Goal: Task Accomplishment & Management: Use online tool/utility

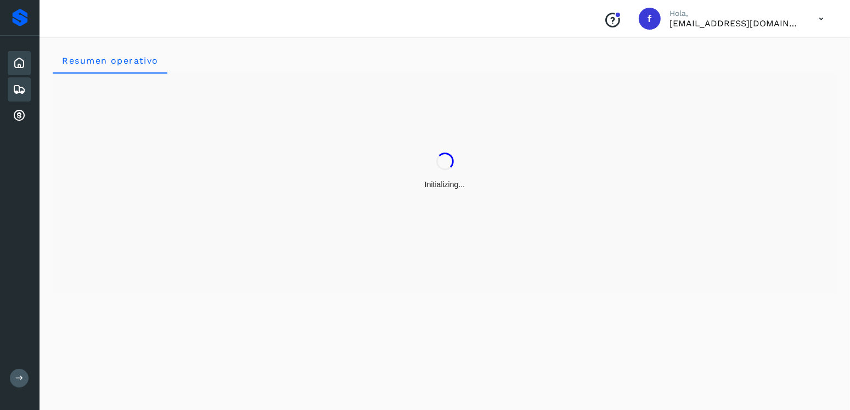
click at [16, 85] on icon at bounding box center [19, 89] width 13 height 13
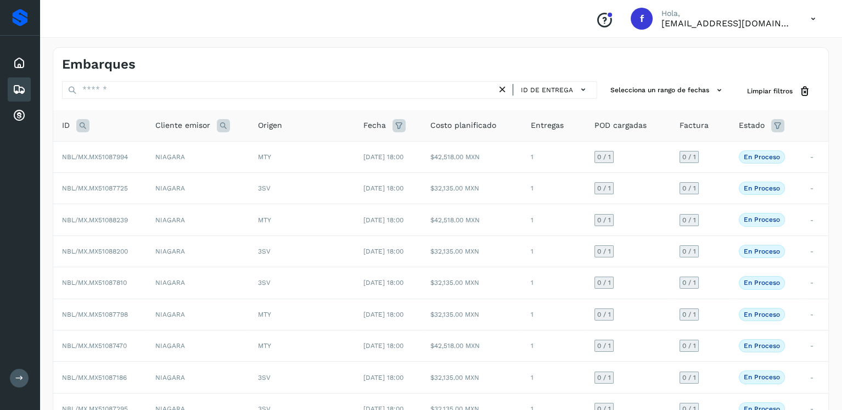
click at [85, 126] on icon at bounding box center [82, 125] width 13 height 13
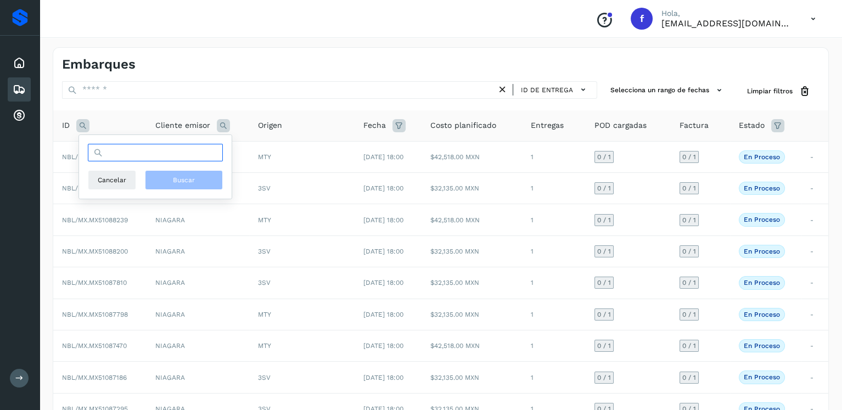
click at [151, 155] on input "text" at bounding box center [155, 153] width 135 height 18
type input "********"
click at [198, 184] on button "Buscar" at bounding box center [184, 180] width 78 height 20
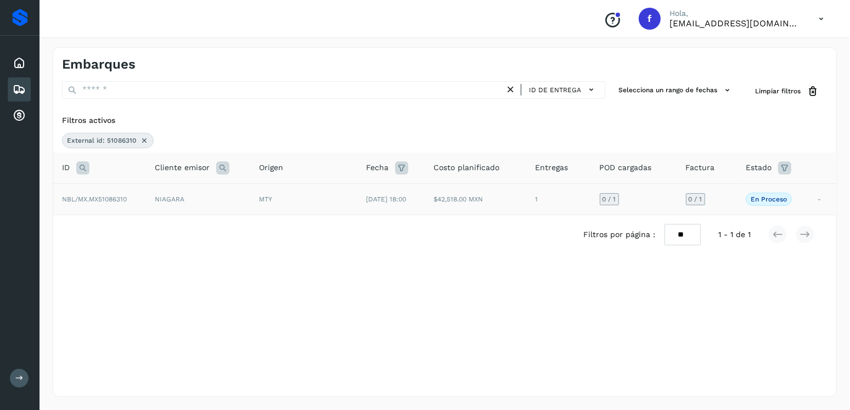
click at [519, 208] on td "$42,518.00 MXN" at bounding box center [476, 198] width 102 height 31
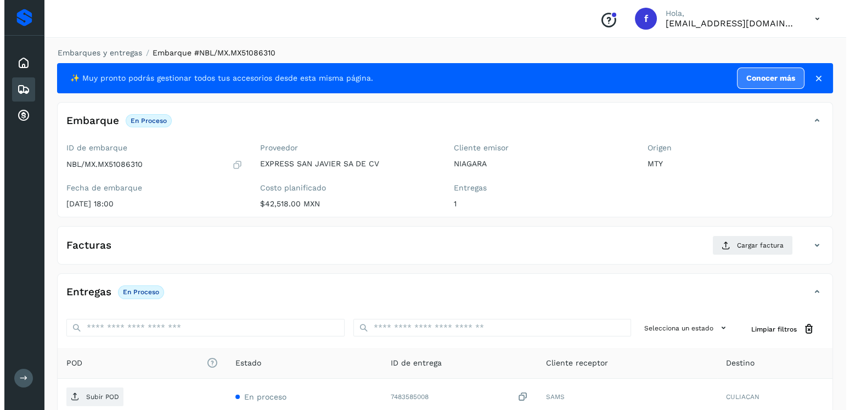
scroll to position [111, 0]
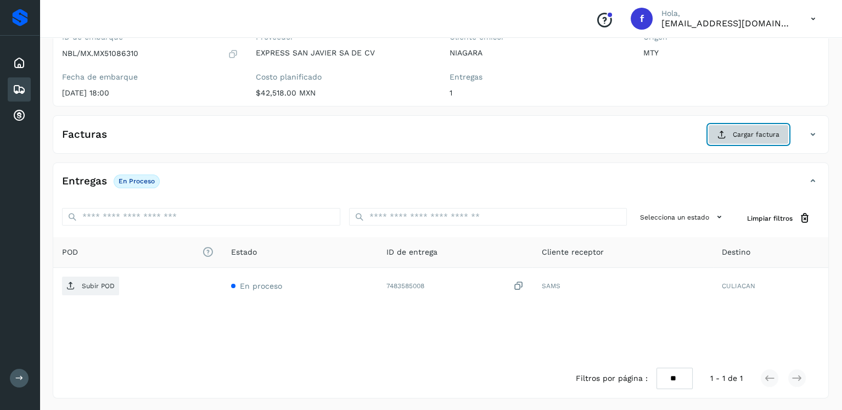
click at [748, 137] on span "Cargar factura" at bounding box center [756, 135] width 47 height 10
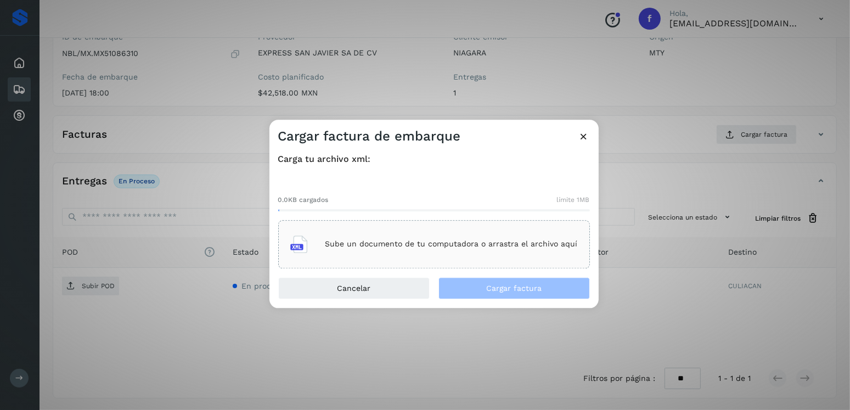
click at [496, 241] on p "Sube un documento de tu computadora o arrastra el archivo aquí" at bounding box center [451, 244] width 252 height 9
click at [421, 245] on p "Sube un documento de tu computadora o arrastra el archivo aquí" at bounding box center [451, 244] width 252 height 9
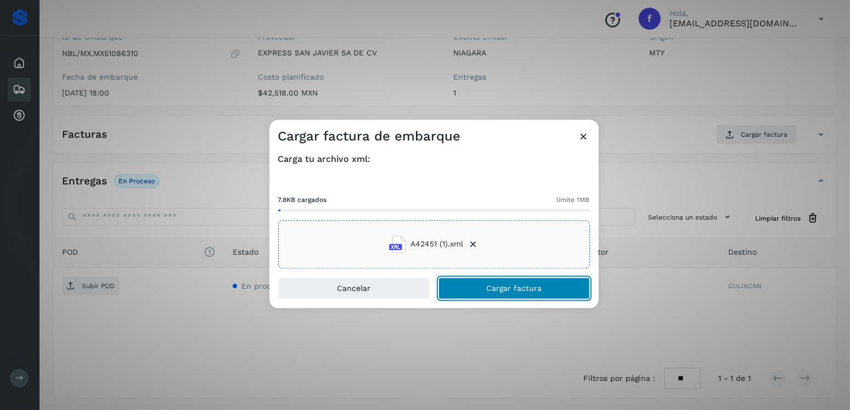
click at [488, 284] on span "Cargar factura" at bounding box center [513, 288] width 55 height 8
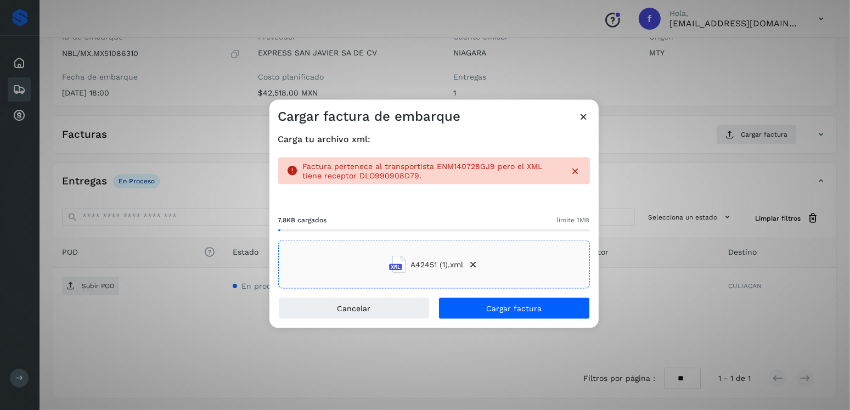
click at [475, 261] on icon at bounding box center [473, 264] width 11 height 11
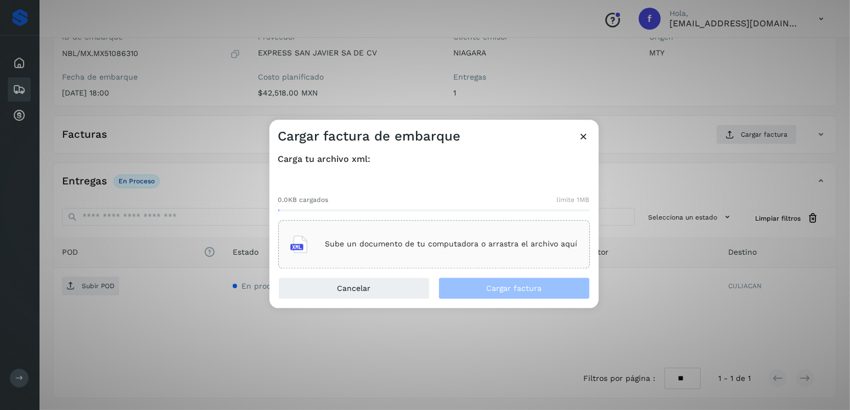
click at [483, 242] on p "Sube un documento de tu computadora o arrastra el archivo aquí" at bounding box center [451, 244] width 252 height 9
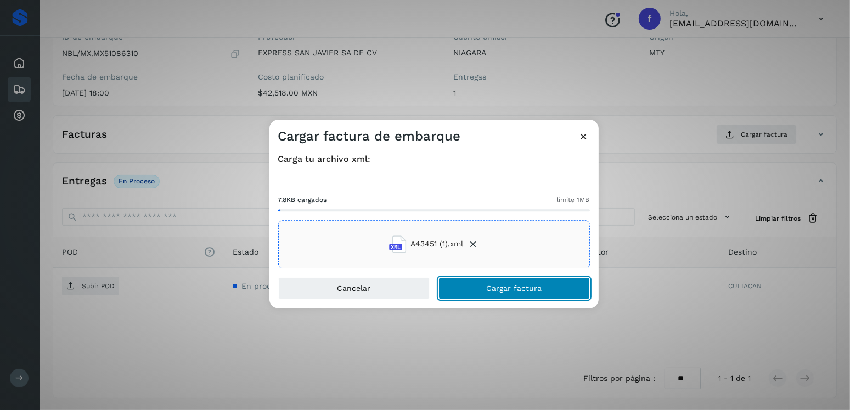
click at [491, 295] on button "Cargar factura" at bounding box center [514, 288] width 151 height 22
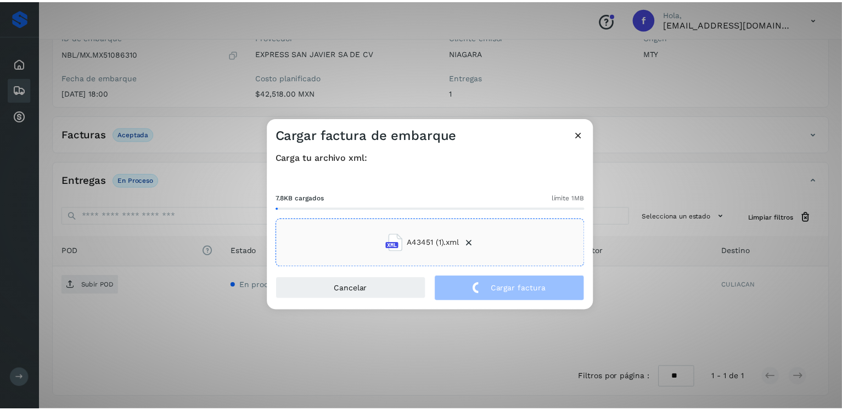
scroll to position [110, 0]
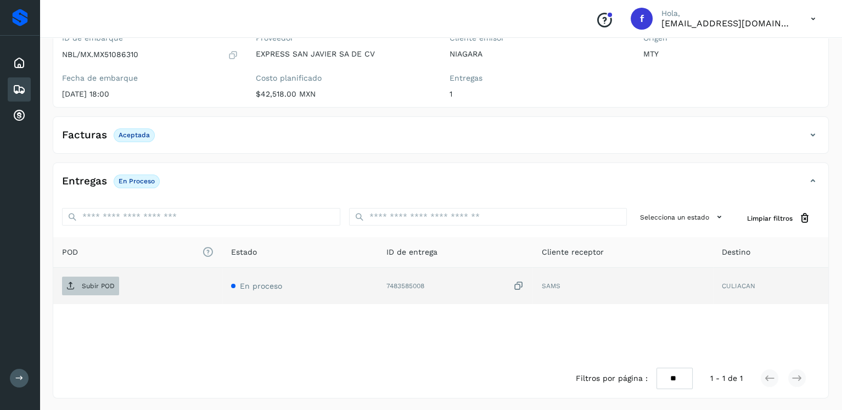
click at [111, 286] on p "Subir POD" at bounding box center [98, 286] width 33 height 8
